Goal: Information Seeking & Learning: Learn about a topic

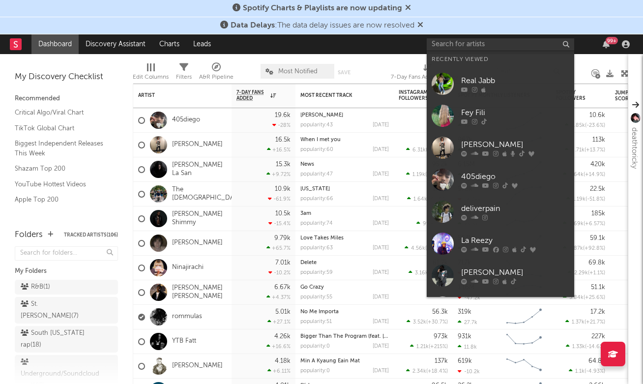
click at [472, 44] on input "text" at bounding box center [500, 44] width 147 height 12
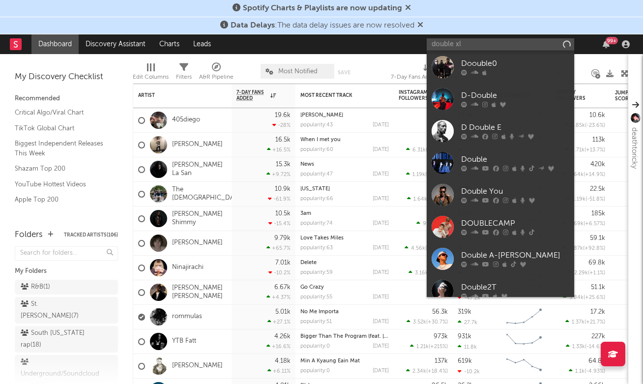
type input "double xl"
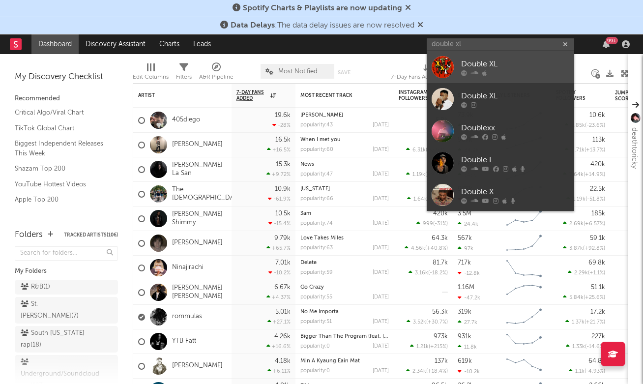
click at [518, 76] on link "Double XL" at bounding box center [500, 67] width 147 height 32
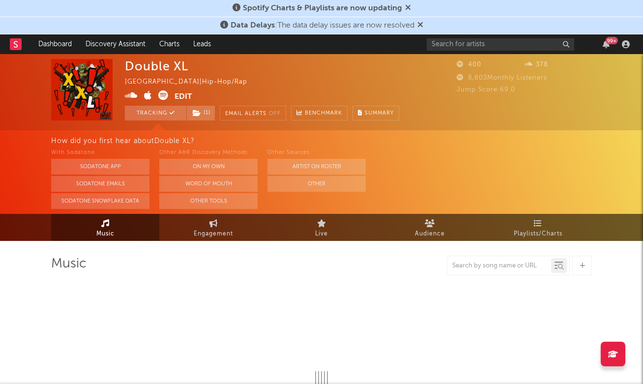
select select "1w"
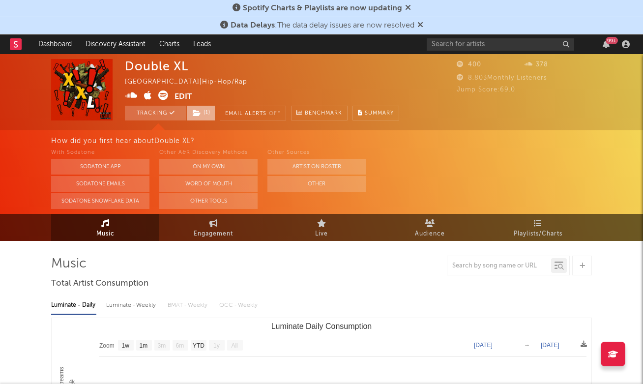
click at [205, 111] on span "( 1 )" at bounding box center [200, 113] width 29 height 15
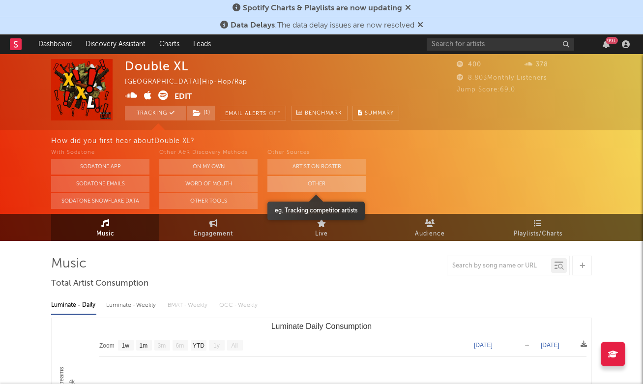
click at [344, 179] on button "Other" at bounding box center [316, 184] width 98 height 16
click at [297, 178] on button "Other" at bounding box center [316, 184] width 98 height 16
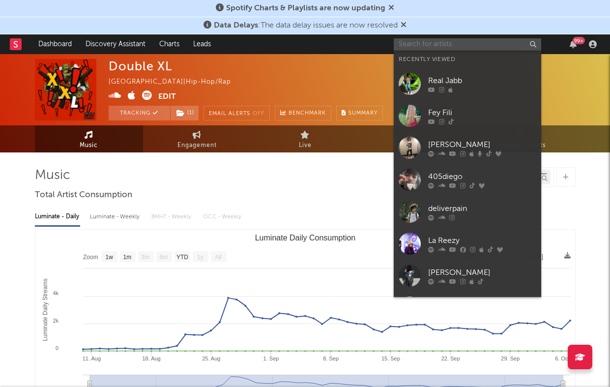
click at [408, 38] on input "text" at bounding box center [467, 44] width 147 height 12
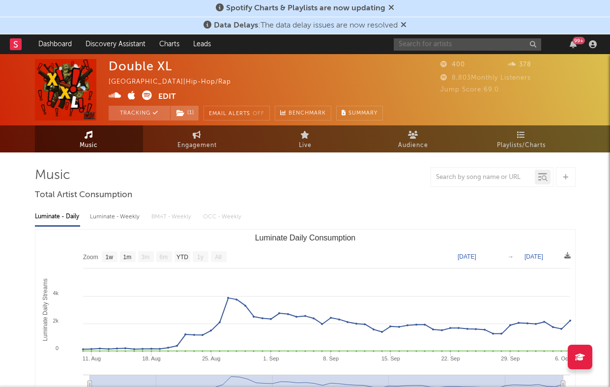
click at [433, 44] on input "text" at bounding box center [467, 44] width 147 height 12
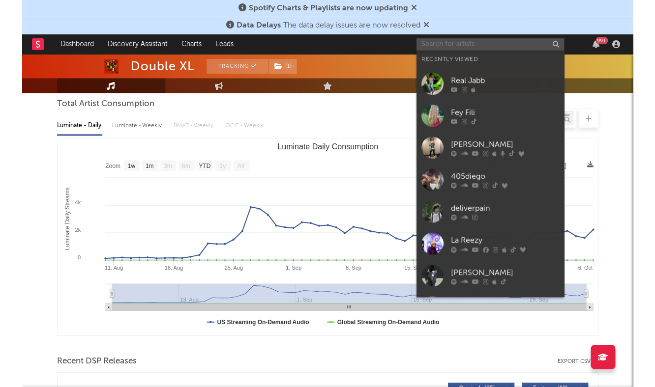
scroll to position [93, 0]
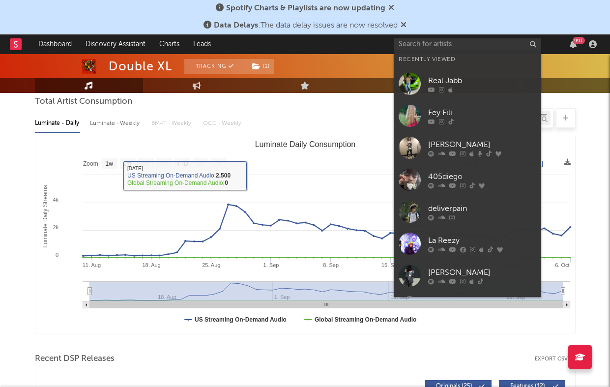
click at [347, 168] on rect "Luminate Daily Consumption" at bounding box center [305, 234] width 540 height 197
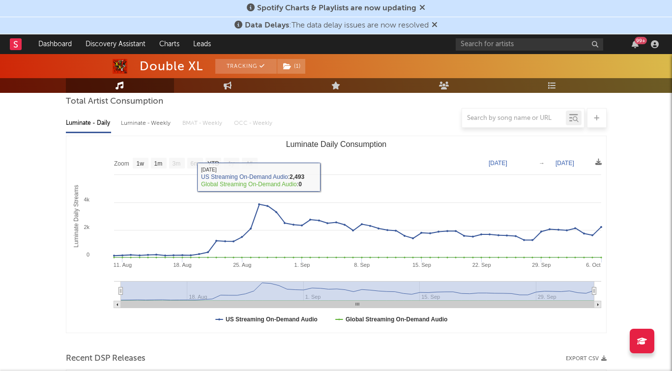
click at [345, 132] on div "Luminate - Daily Luminate - Weekly BMAT - Weekly OCC - Weekly Zoom 1w 1m 3m 6m …" at bounding box center [336, 223] width 541 height 226
